Goal: Check status

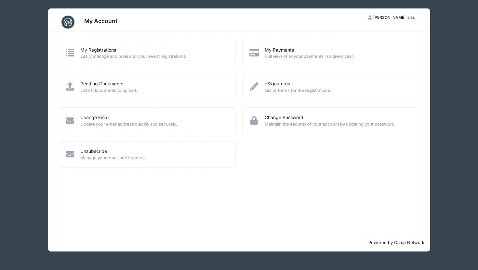
click at [184, 52] on div "My Registrations" at bounding box center [153, 50] width 147 height 7
click at [88, 55] on span "Easily manage and review all your event registrations." at bounding box center [153, 56] width 147 height 6
click at [93, 49] on link "My Registrations" at bounding box center [98, 50] width 36 height 7
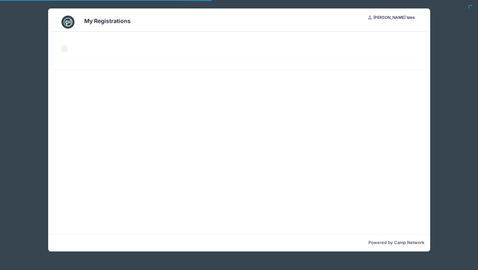
select select "50"
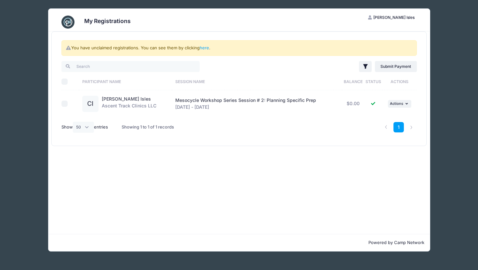
click at [192, 107] on div "Mesocycle Workshop Series Session # 2: Planning Specific Prep Oct 13 - Oct 13, …" at bounding box center [256, 104] width 163 height 14
click at [91, 104] on div "CI" at bounding box center [90, 104] width 16 height 16
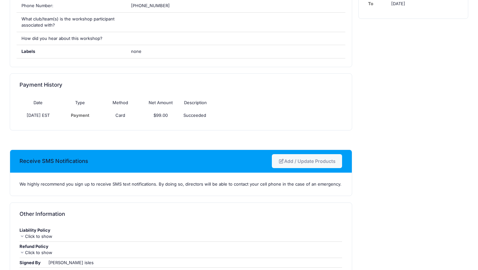
scroll to position [286, 0]
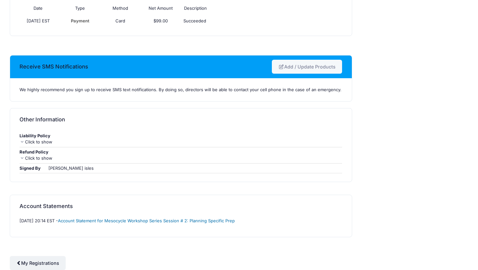
click at [178, 220] on link "Account Statement for Mesocycle Workshop Series Session # 2: Planning Specific …" at bounding box center [146, 220] width 177 height 5
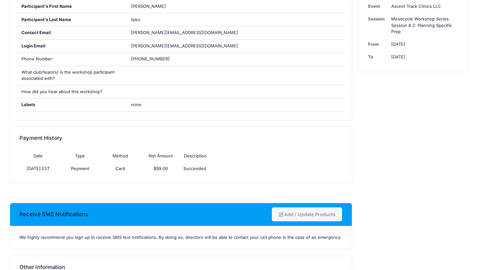
scroll to position [0, 0]
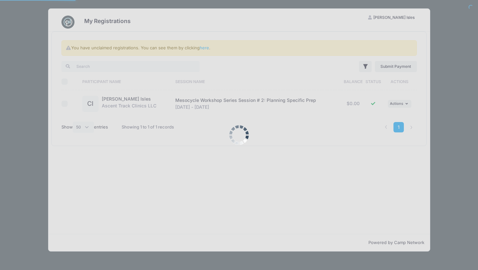
select select "50"
